Goal: Task Accomplishment & Management: Use online tool/utility

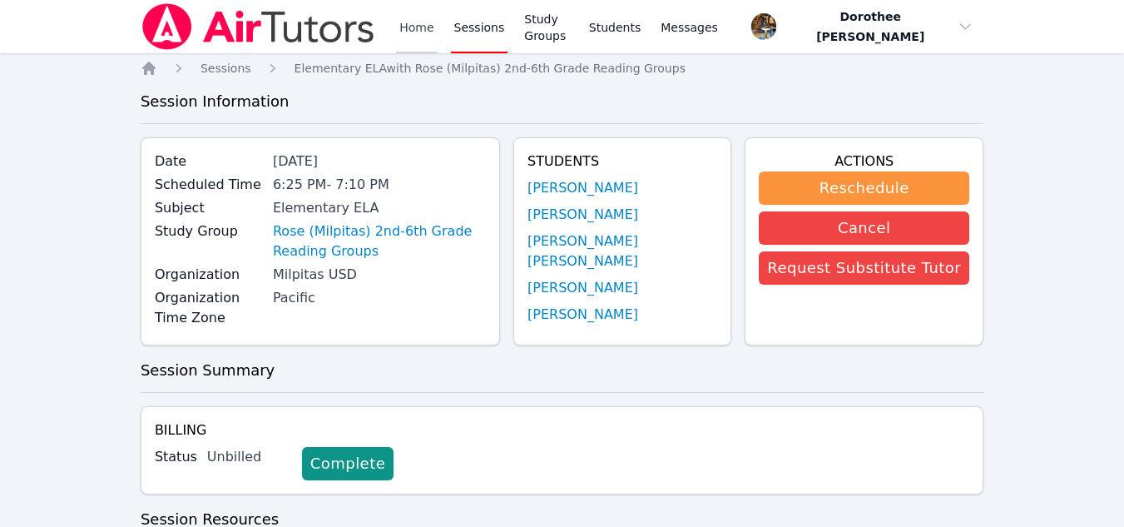
click at [419, 45] on link "Home" at bounding box center [416, 26] width 41 height 53
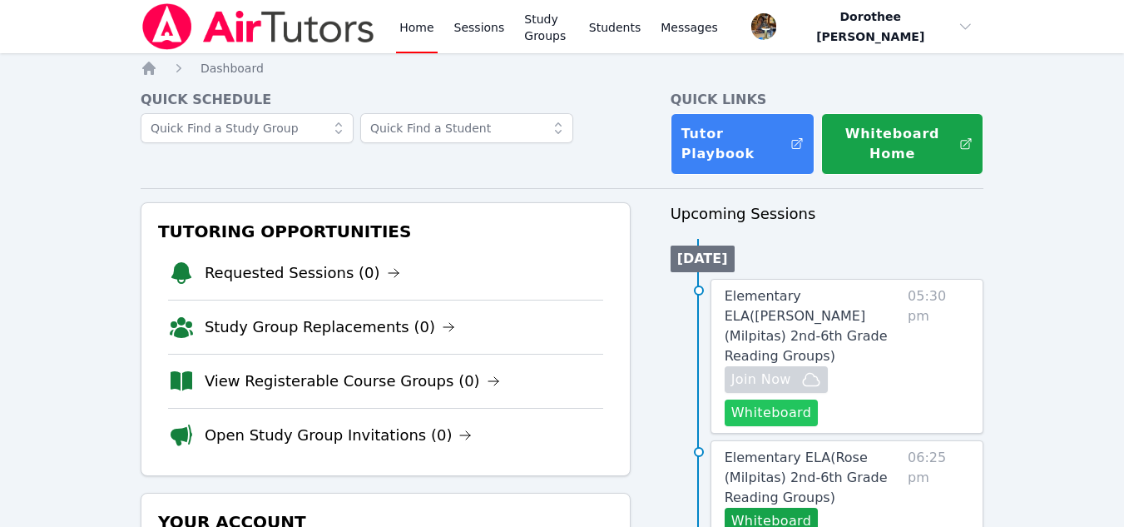
click at [756, 399] on button "Whiteboard" at bounding box center [772, 412] width 94 height 27
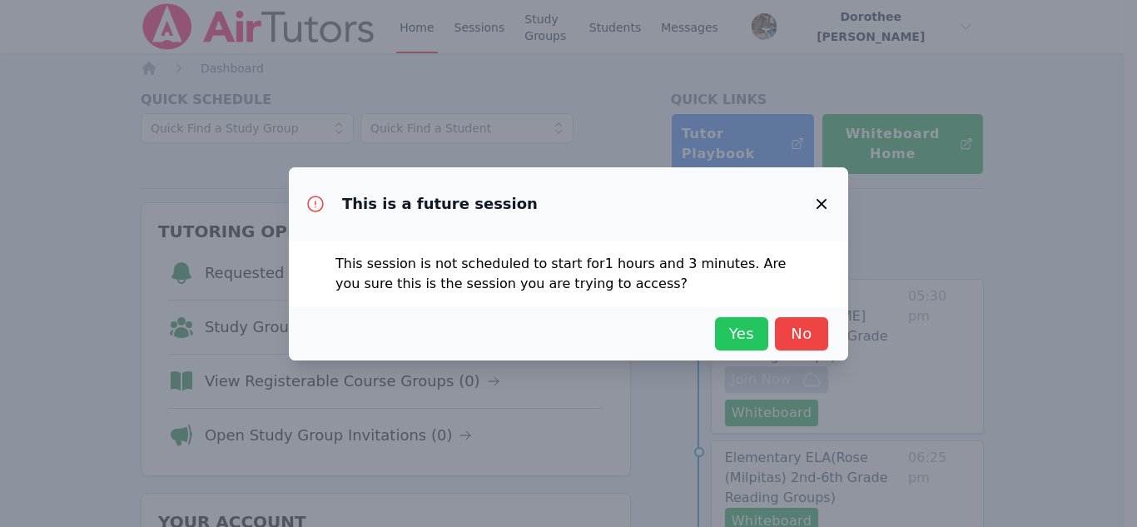
click at [727, 329] on span "Yes" at bounding box center [741, 333] width 37 height 23
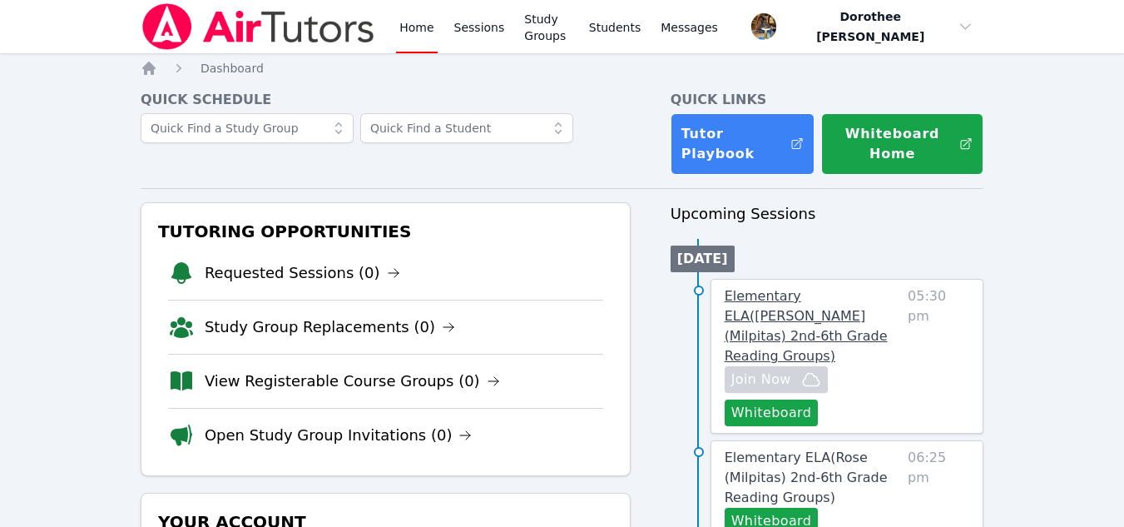
click at [771, 327] on span "Elementary ELA ( [PERSON_NAME] (Milpitas) 2nd-6th Grade Reading Groups )" at bounding box center [806, 326] width 163 height 76
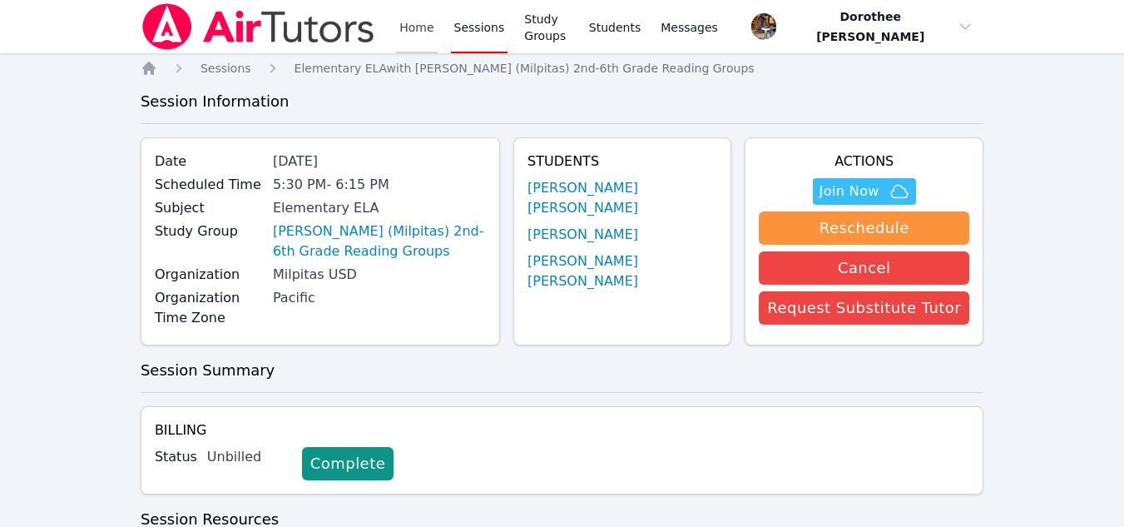
click at [412, 26] on link "Home" at bounding box center [416, 26] width 41 height 53
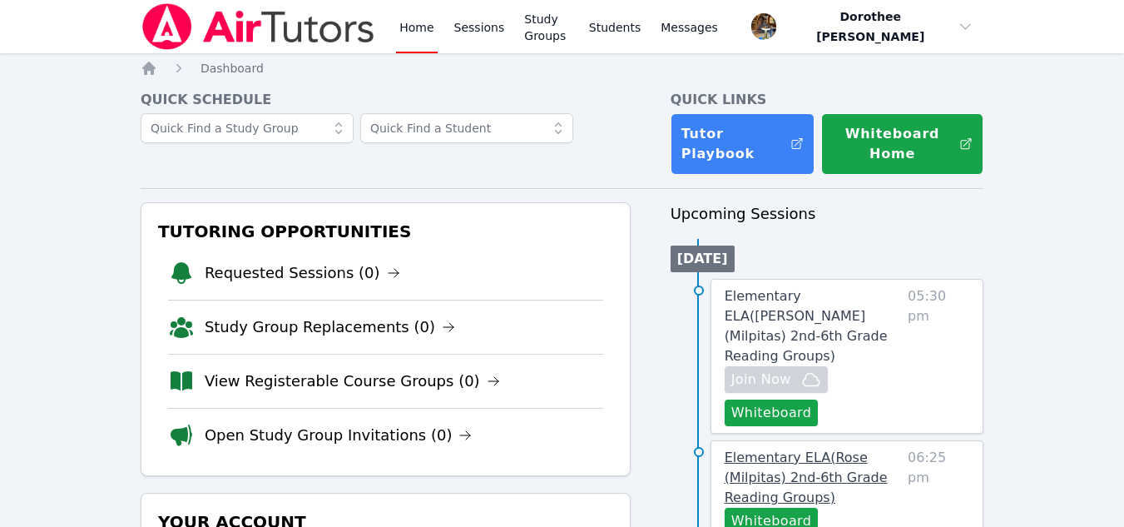
click at [756, 453] on span "Elementary ELA ( Rose (Milpitas) 2nd-6th Grade Reading Groups )" at bounding box center [806, 477] width 163 height 56
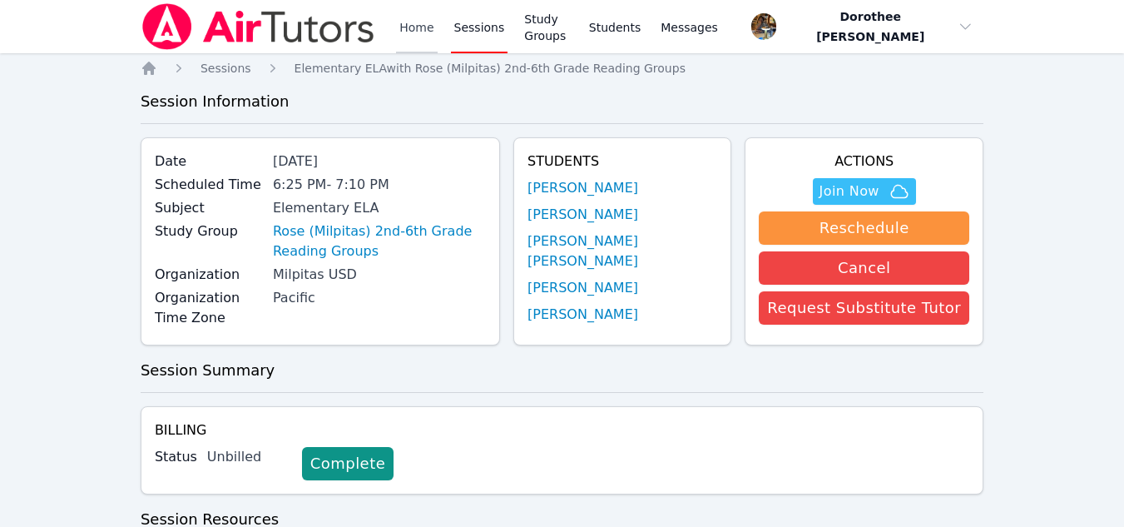
click at [418, 28] on link "Home" at bounding box center [416, 26] width 41 height 53
